Goal: Find specific page/section: Locate a particular part of the current website

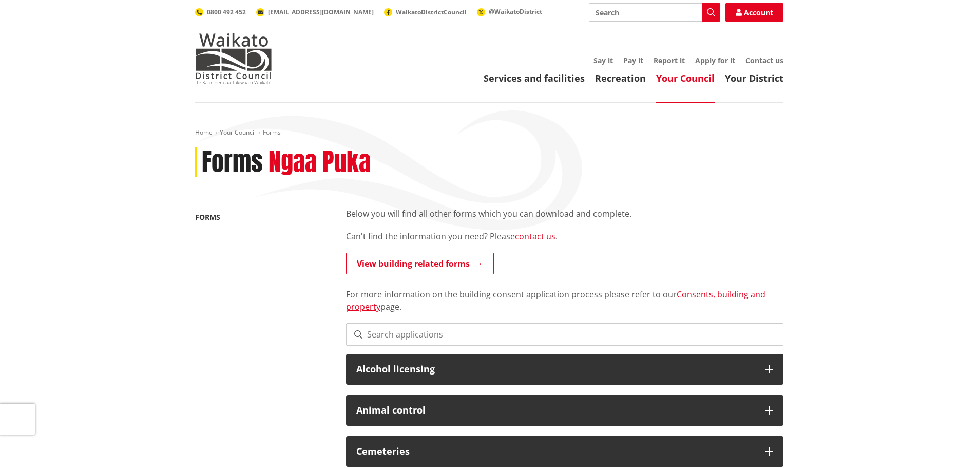
click at [336, 208] on div "More from this section Forms" at bounding box center [262, 227] width 151 height 40
click at [336, 207] on div "More from this section Forms" at bounding box center [262, 227] width 151 height 40
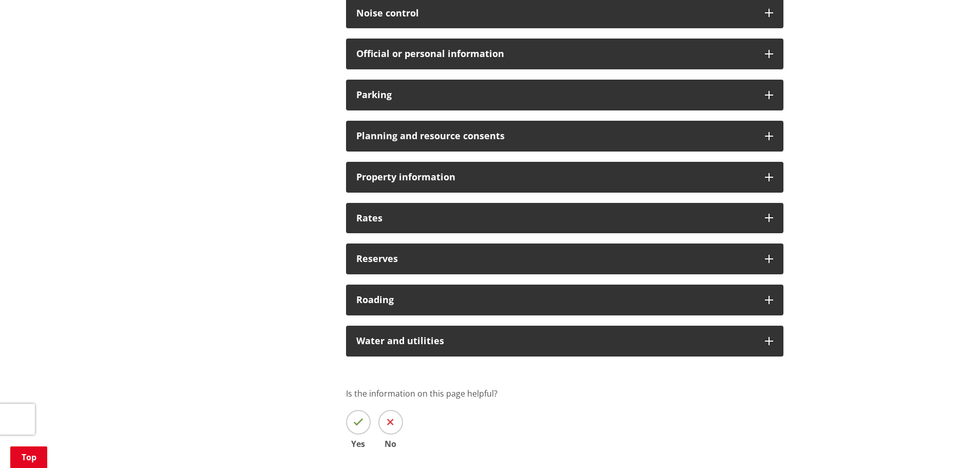
scroll to position [822, 0]
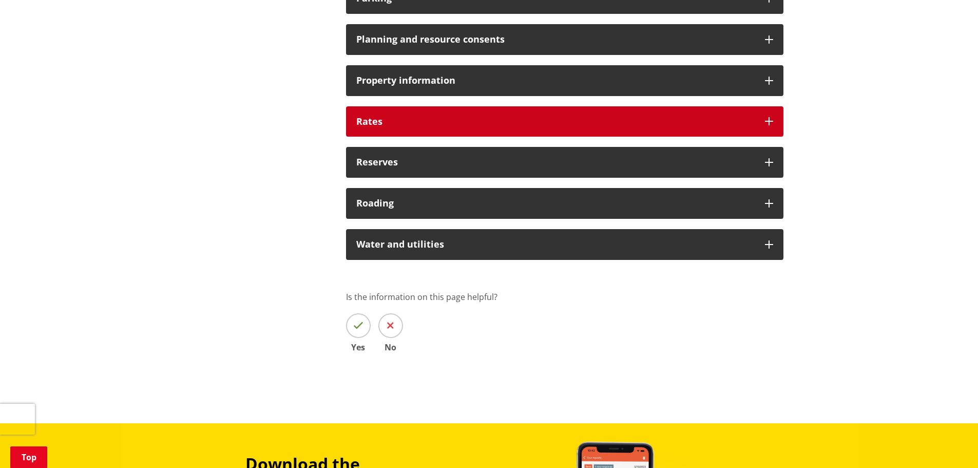
click at [381, 121] on h3 "Rates" at bounding box center [555, 122] width 399 height 10
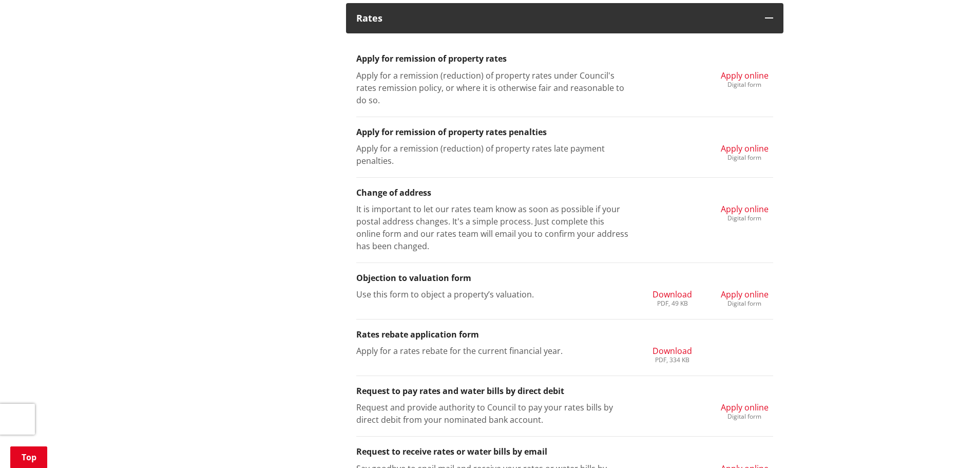
scroll to position [1027, 0]
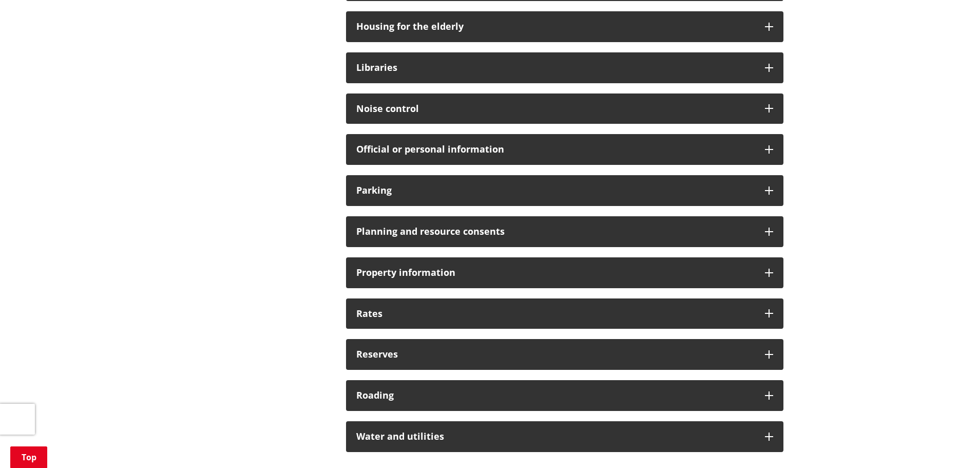
scroll to position [719, 0]
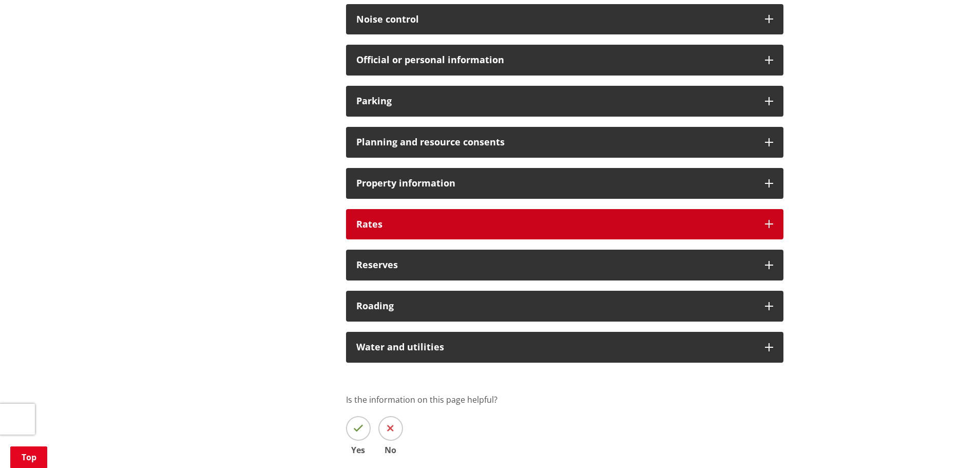
click at [445, 226] on h3 "Rates" at bounding box center [555, 224] width 399 height 10
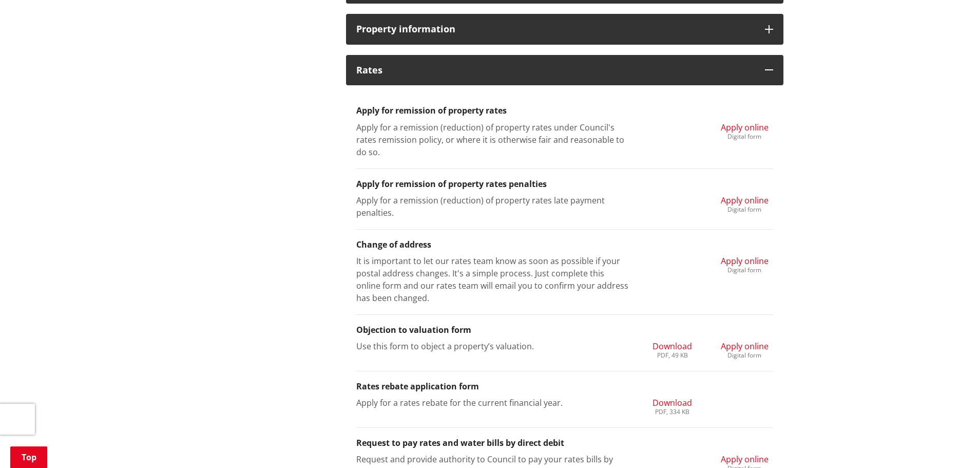
scroll to position [565, 0]
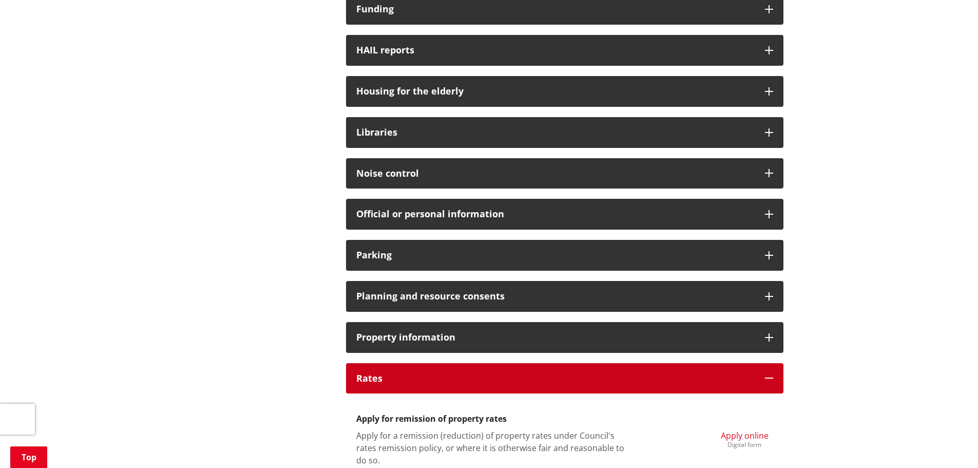
click at [455, 389] on div "Rates" at bounding box center [565, 378] width 438 height 31
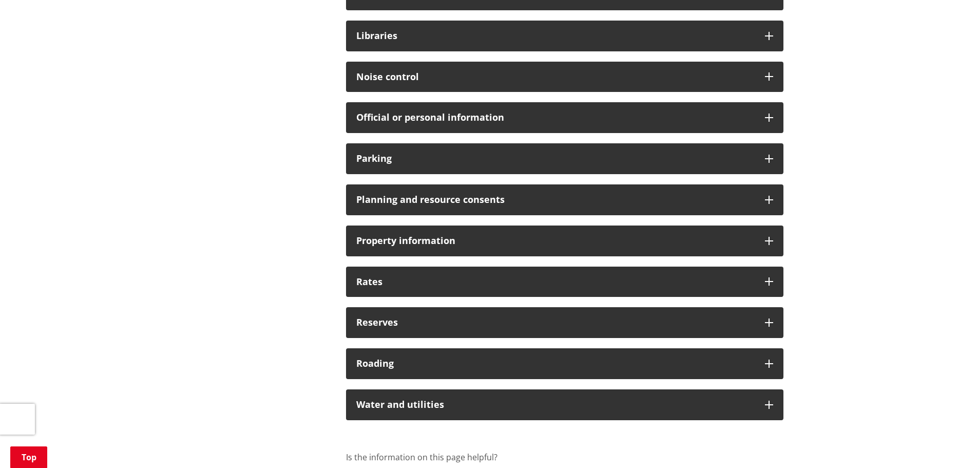
scroll to position [668, 0]
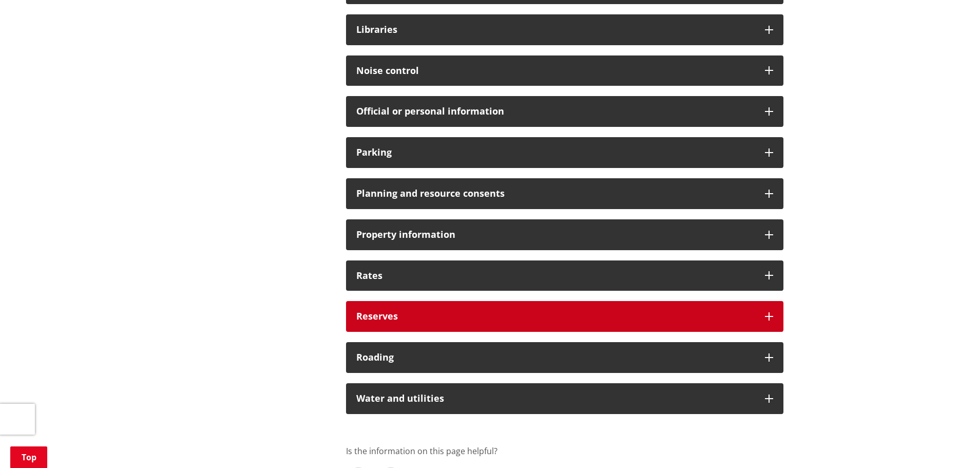
click at [362, 321] on h3 "Reserves" at bounding box center [555, 316] width 399 height 10
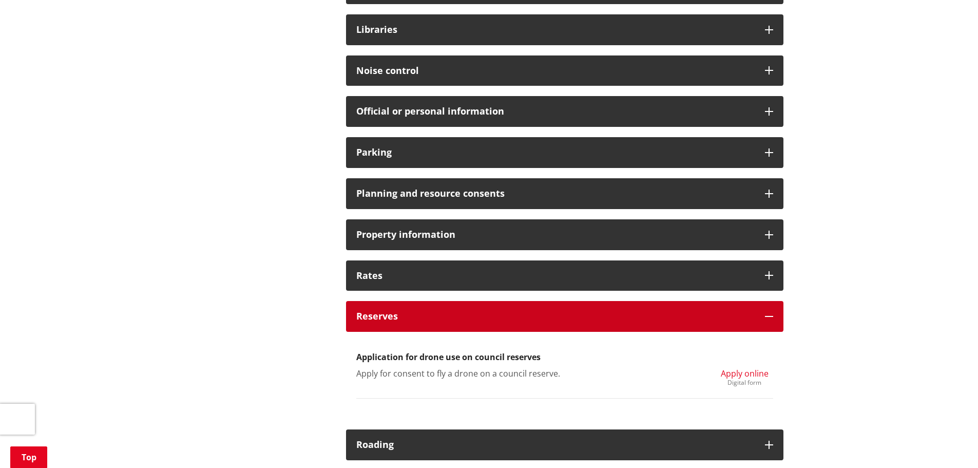
click at [368, 313] on h3 "Reserves" at bounding box center [555, 316] width 399 height 10
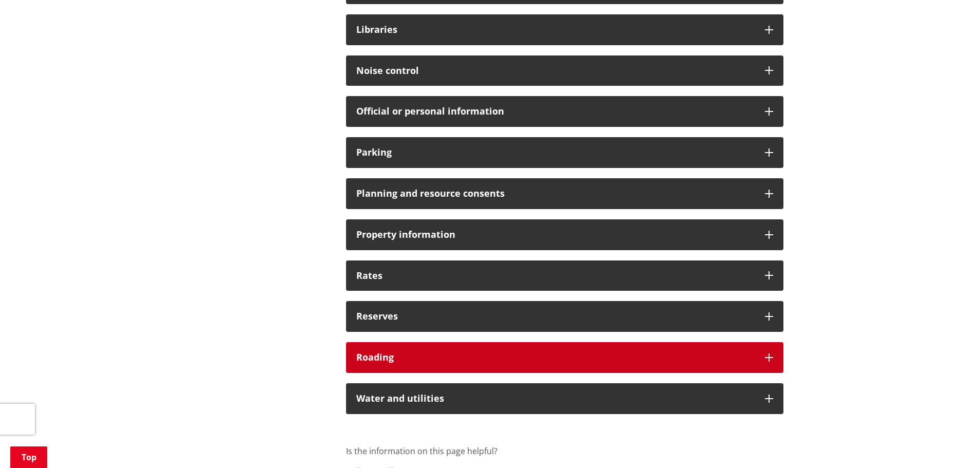
click at [376, 354] on h3 "Roading" at bounding box center [555, 357] width 399 height 10
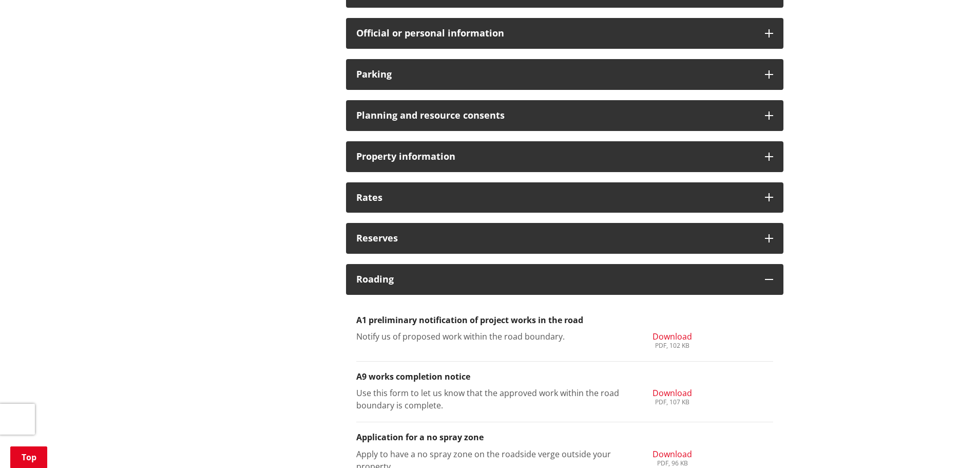
scroll to position [822, 0]
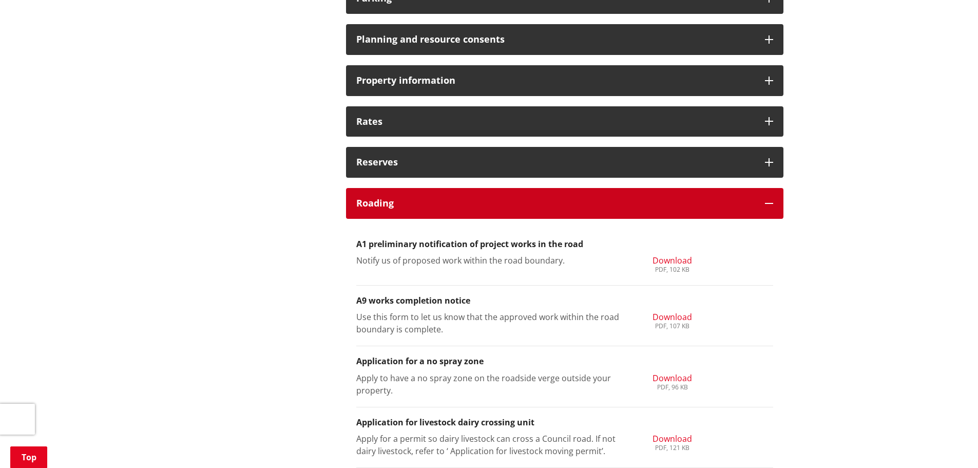
click at [519, 206] on h3 "Roading" at bounding box center [555, 203] width 399 height 10
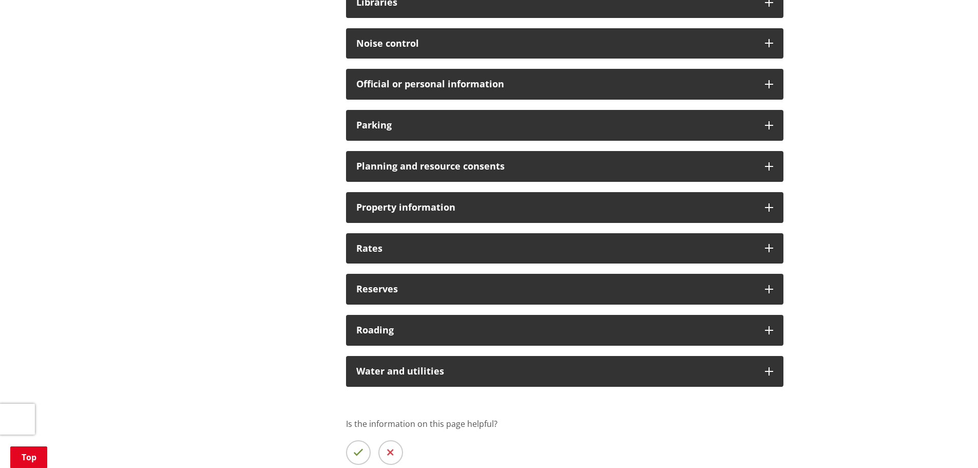
scroll to position [719, 0]
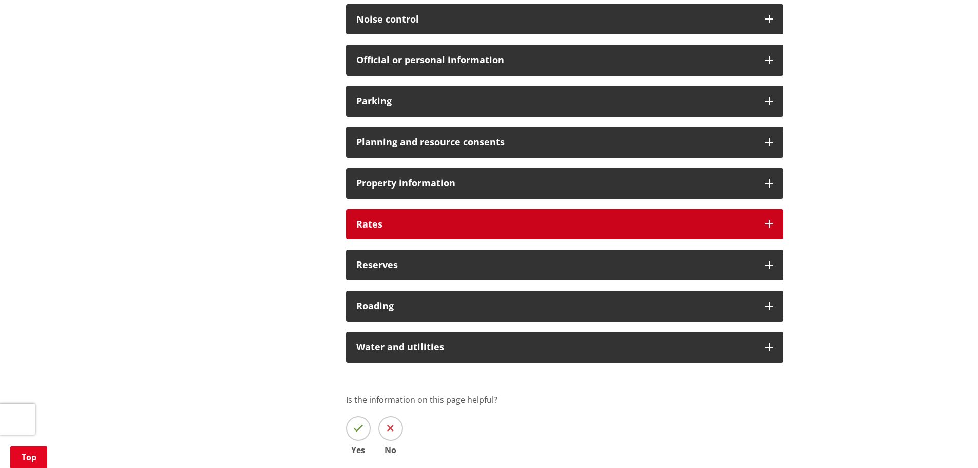
click at [429, 219] on h3 "Rates" at bounding box center [555, 224] width 399 height 10
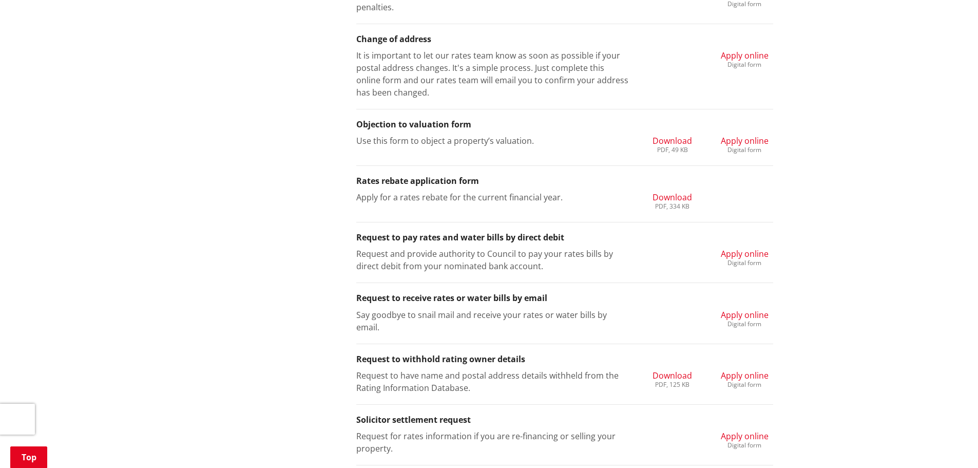
scroll to position [1130, 0]
